Goal: Find contact information: Find contact information

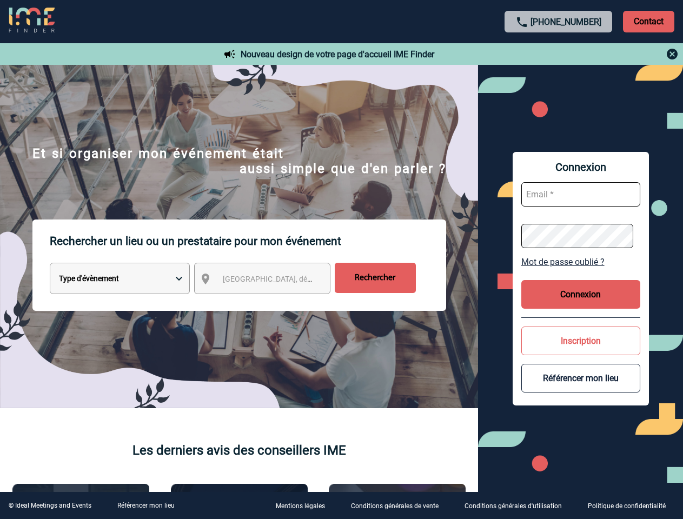
click at [341, 260] on p "Rechercher un lieu ou un prestataire pour mon événement" at bounding box center [248, 241] width 396 height 43
click at [648, 21] on p "Contact" at bounding box center [648, 22] width 51 height 22
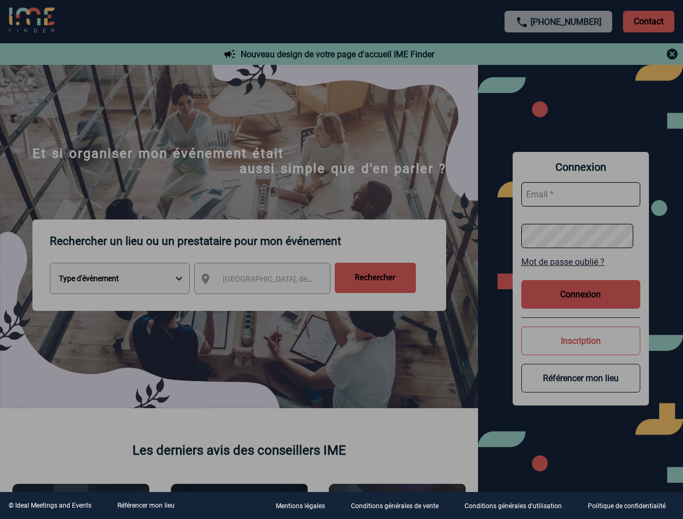
click at [559, 54] on body "[PHONE_NUMBER] Contact Contact Nouveau design de votre page d'accueil IME Finde…" at bounding box center [341, 259] width 683 height 519
click at [272, 281] on div at bounding box center [341, 259] width 683 height 519
click at [581, 262] on div at bounding box center [341, 259] width 683 height 519
click at [581, 294] on div at bounding box center [341, 259] width 683 height 519
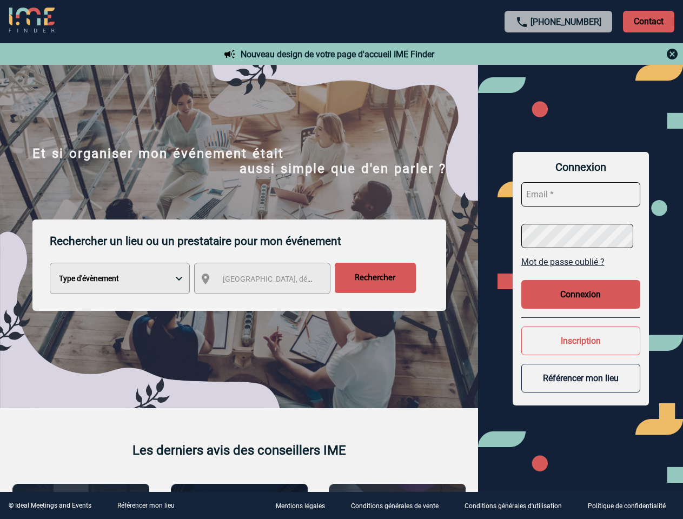
click at [581, 341] on div at bounding box center [341, 259] width 683 height 519
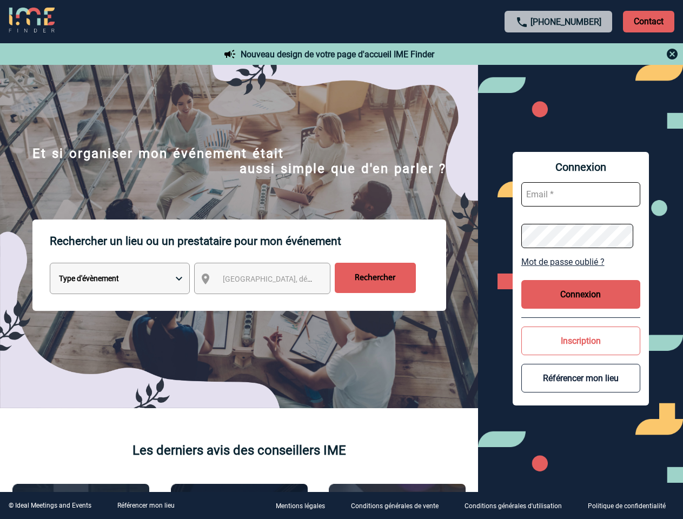
click at [581, 378] on button "Référencer mon lieu" at bounding box center [580, 378] width 119 height 29
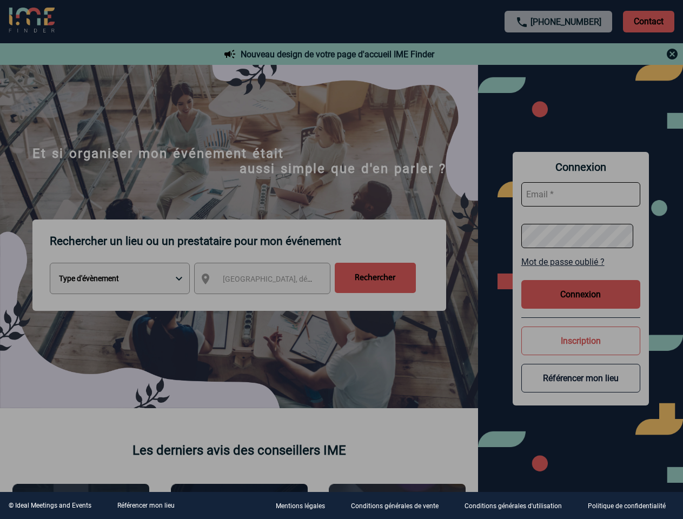
click at [145, 506] on link "Référencer mon lieu" at bounding box center [145, 506] width 57 height 8
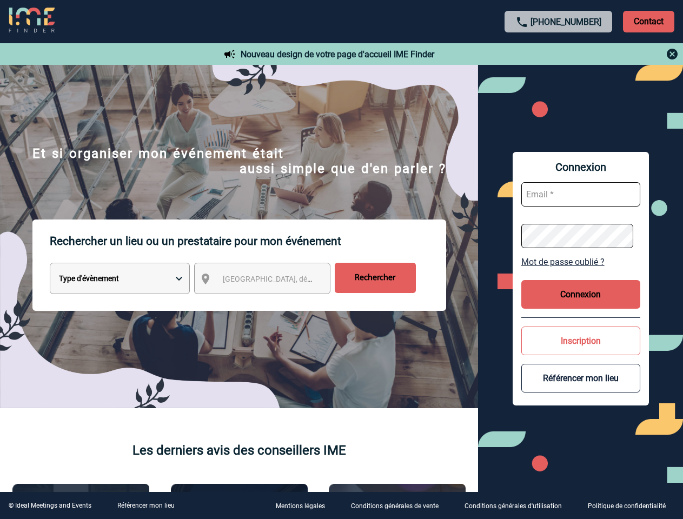
click at [341, 260] on p "Rechercher un lieu ou un prestataire pour mon événement" at bounding box center [248, 241] width 396 height 43
click at [648, 21] on p "Contact" at bounding box center [648, 22] width 51 height 22
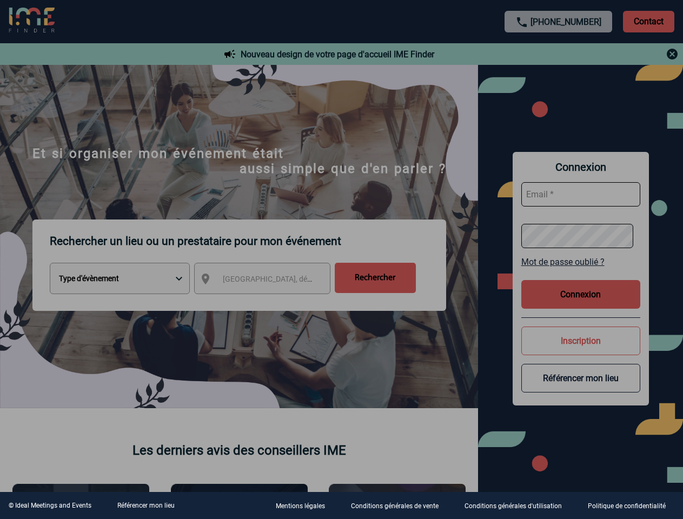
click at [272, 281] on div at bounding box center [341, 259] width 683 height 519
click at [581, 262] on div at bounding box center [341, 259] width 683 height 519
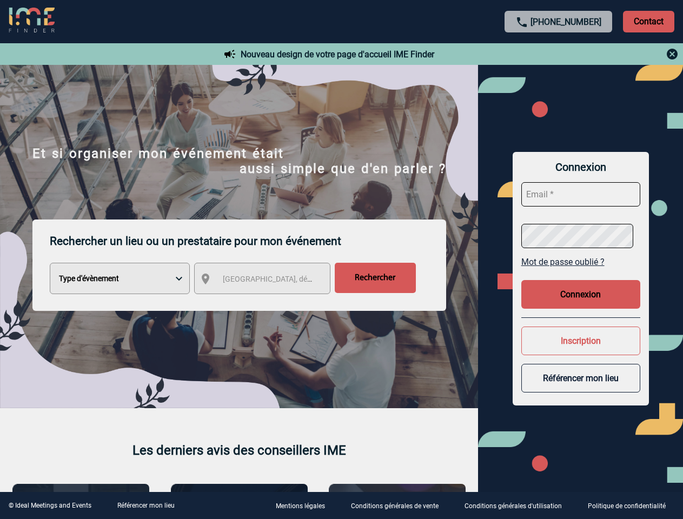
click at [581, 294] on button "Connexion" at bounding box center [580, 294] width 119 height 29
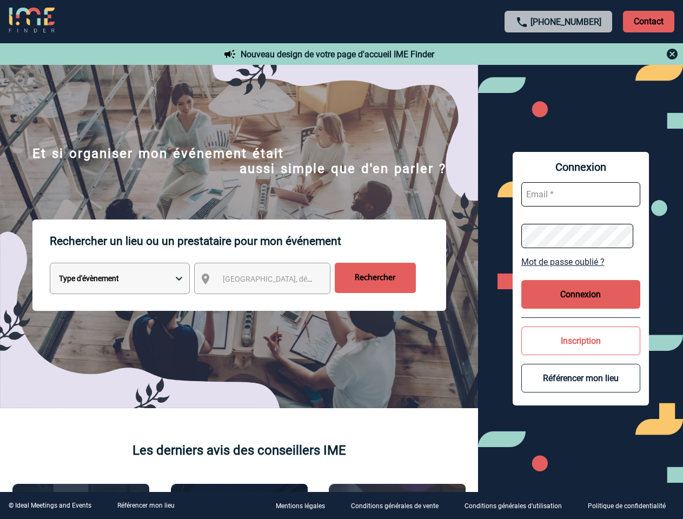
click at [581, 341] on button "Inscription" at bounding box center [580, 341] width 119 height 29
click at [145, 506] on link "Référencer mon lieu" at bounding box center [145, 506] width 57 height 8
